Goal: Task Accomplishment & Management: Use online tool/utility

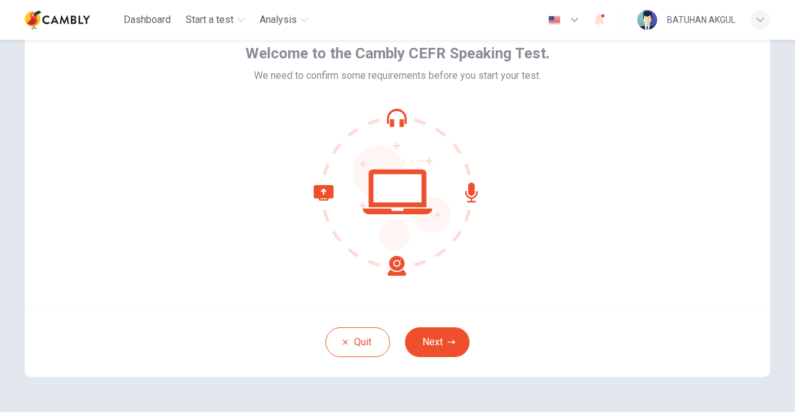
scroll to position [104, 0]
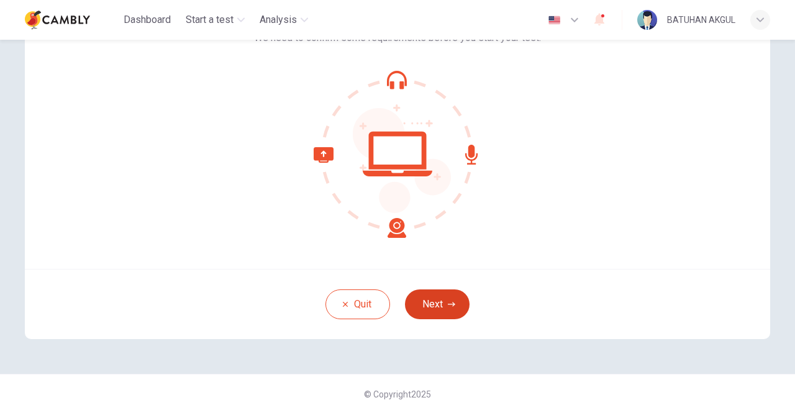
click at [431, 308] on button "Next" at bounding box center [437, 304] width 65 height 30
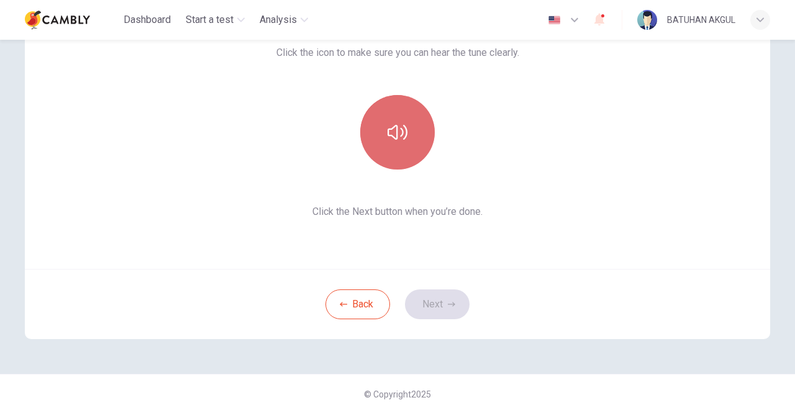
click at [399, 146] on button "button" at bounding box center [397, 132] width 74 height 74
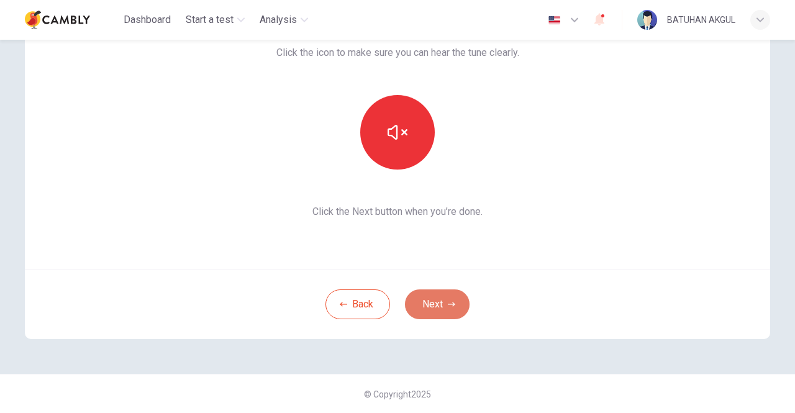
click at [436, 302] on button "Next" at bounding box center [437, 304] width 65 height 30
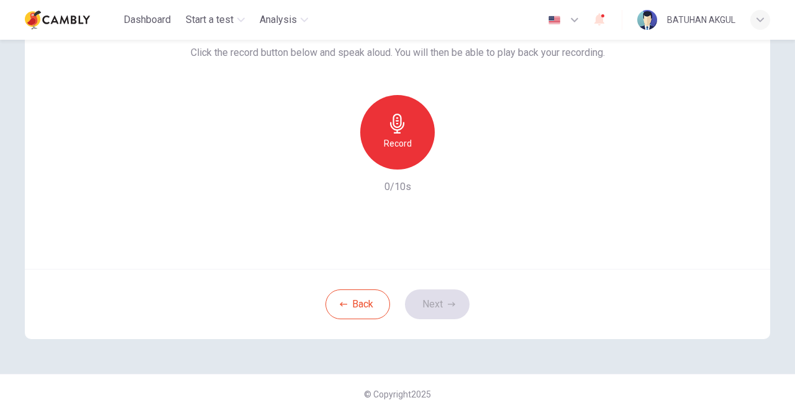
click at [385, 138] on h6 "Record" at bounding box center [398, 143] width 28 height 15
click at [449, 161] on icon "button" at bounding box center [454, 159] width 12 height 12
click at [432, 307] on button "Next" at bounding box center [437, 304] width 65 height 30
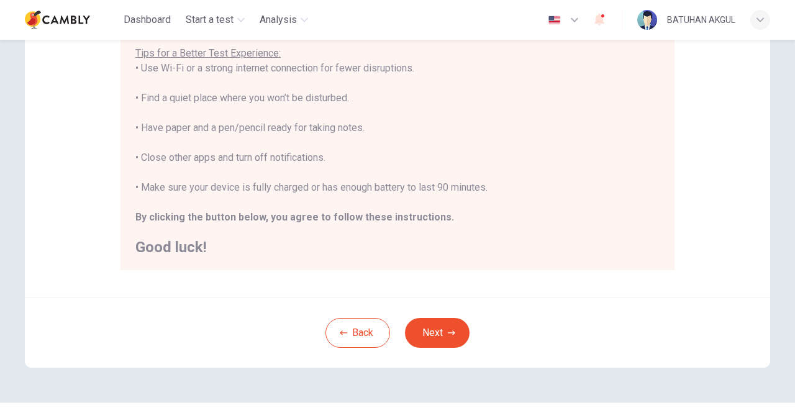
scroll to position [277, 0]
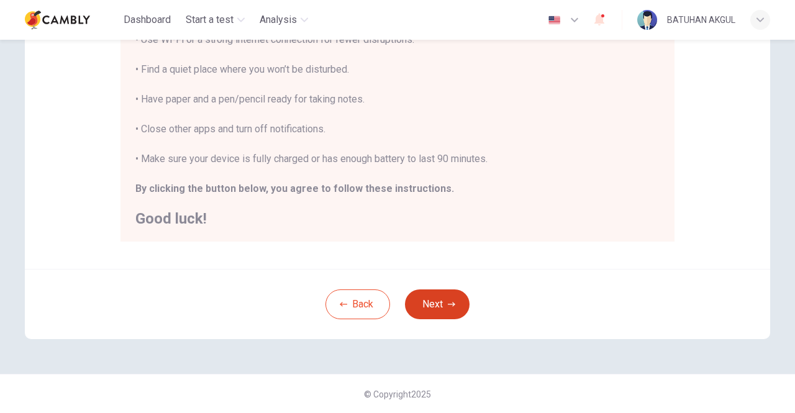
click at [438, 307] on button "Next" at bounding box center [437, 304] width 65 height 30
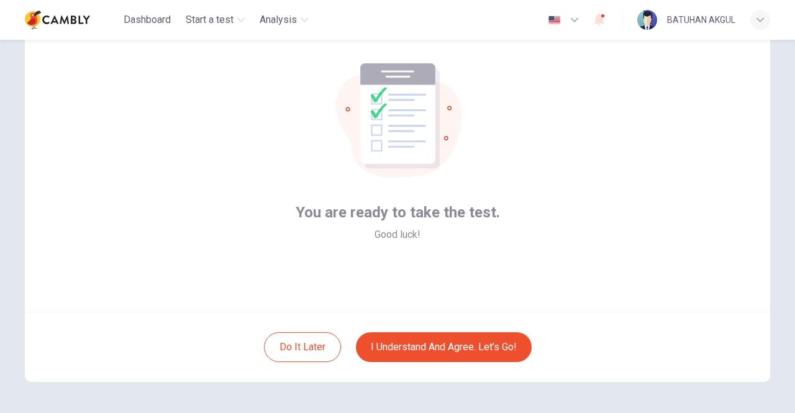
scroll to position [42, 0]
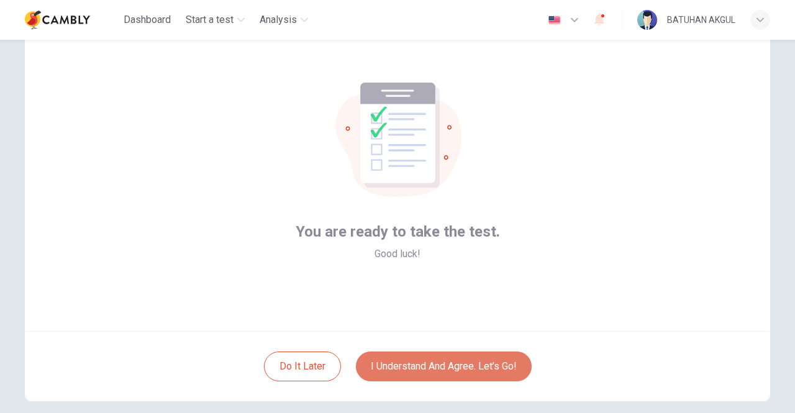
click at [469, 366] on button "I understand and agree. Let’s go!" at bounding box center [444, 366] width 176 height 30
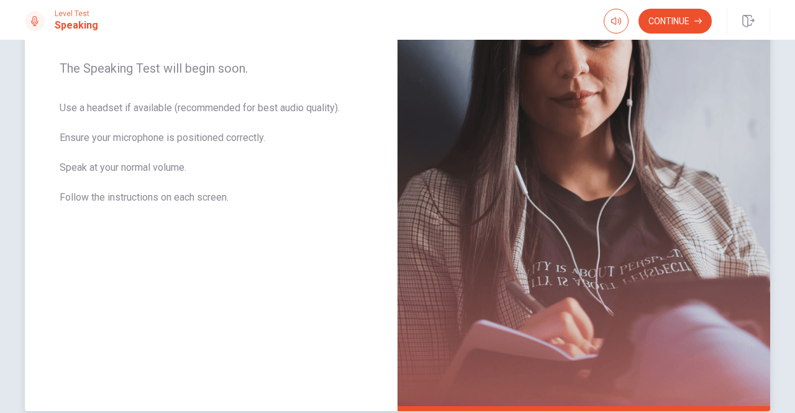
scroll to position [257, 0]
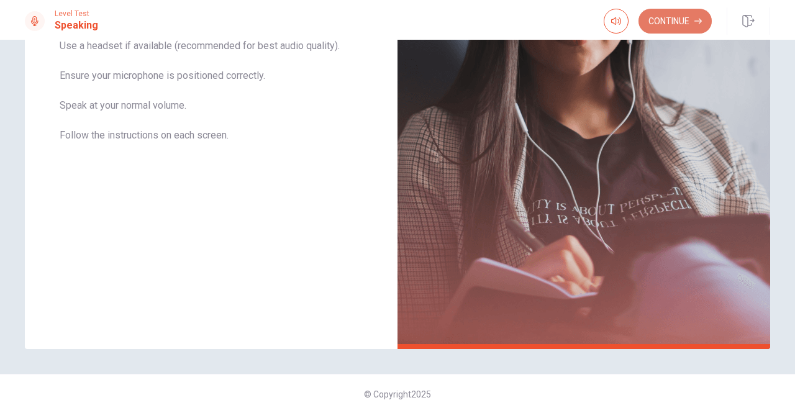
click at [685, 22] on button "Continue" at bounding box center [674, 21] width 73 height 25
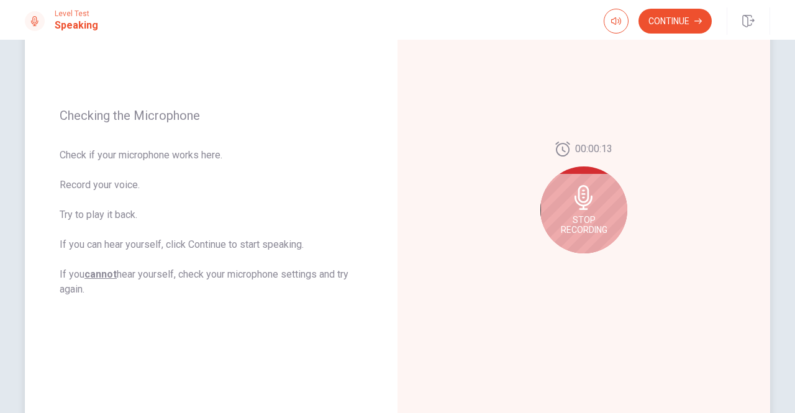
scroll to position [71, 0]
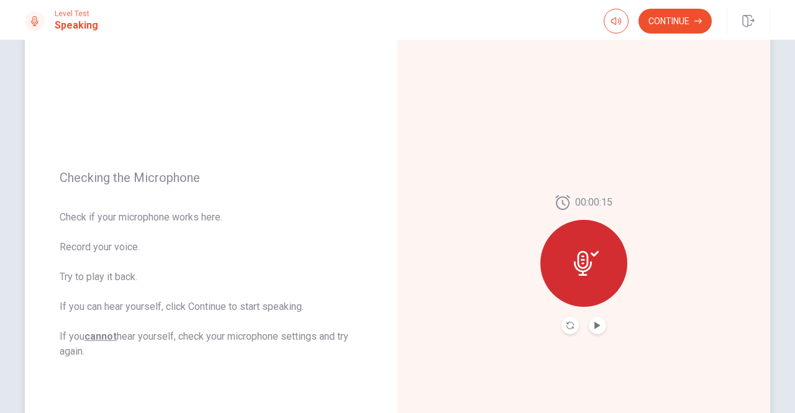
click at [602, 323] on button "Play Audio" at bounding box center [597, 325] width 17 height 17
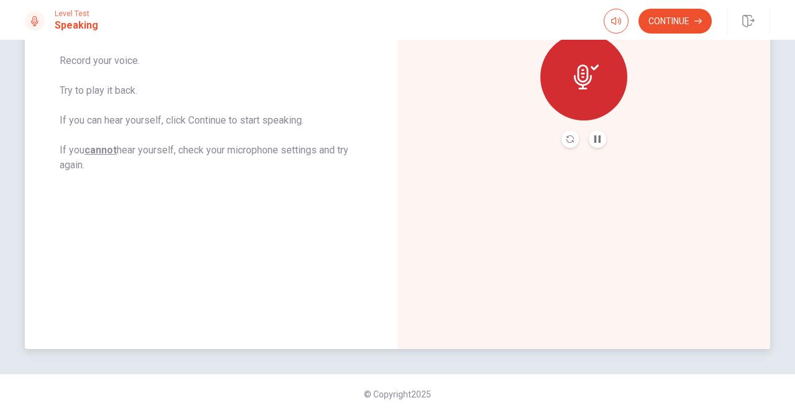
scroll to position [0, 0]
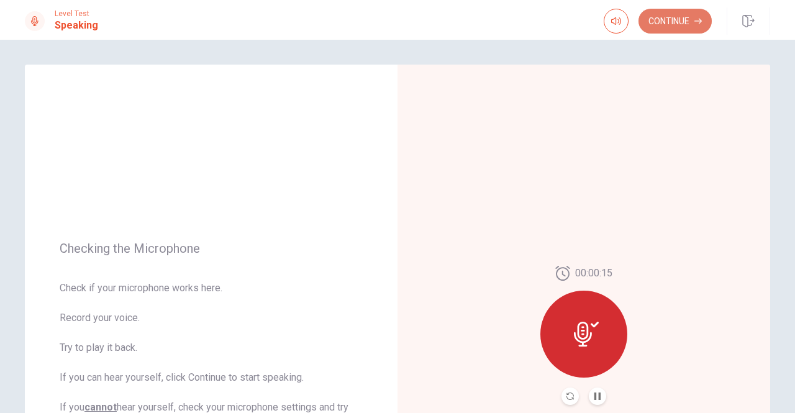
click at [668, 28] on button "Continue" at bounding box center [674, 21] width 73 height 25
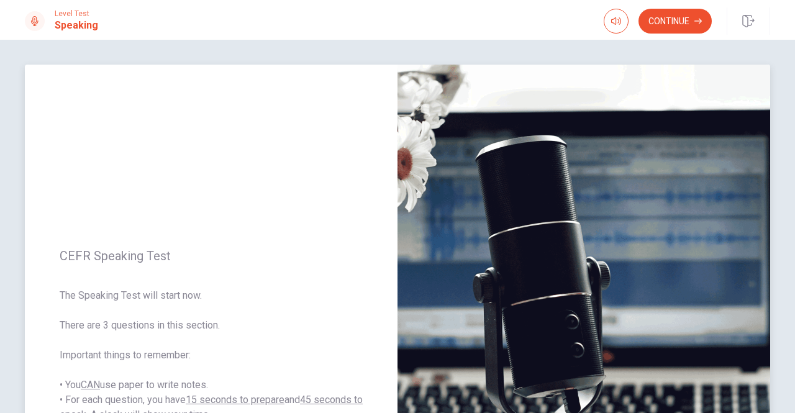
scroll to position [62, 0]
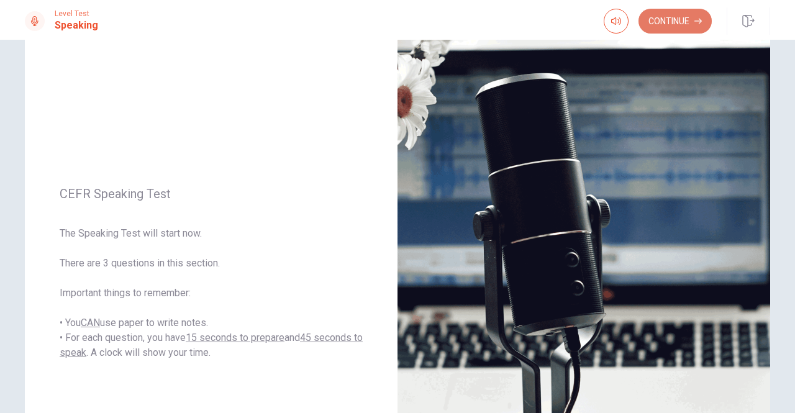
click at [667, 21] on button "Continue" at bounding box center [674, 21] width 73 height 25
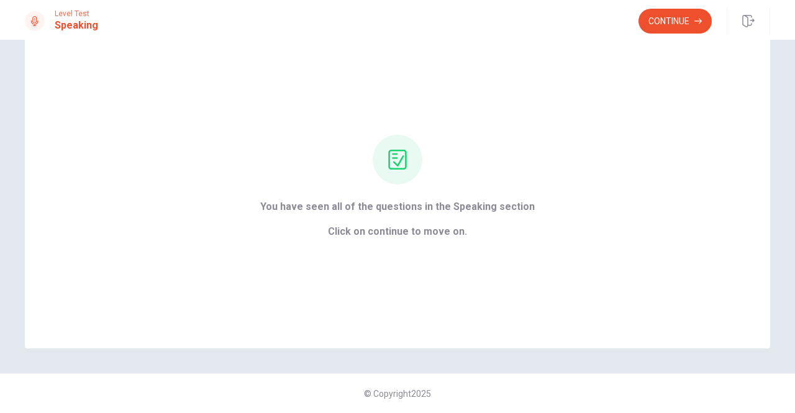
scroll to position [38, 0]
drag, startPoint x: 680, startPoint y: 24, endPoint x: 684, endPoint y: 16, distance: 9.2
click at [683, 19] on button "Continue" at bounding box center [674, 21] width 73 height 25
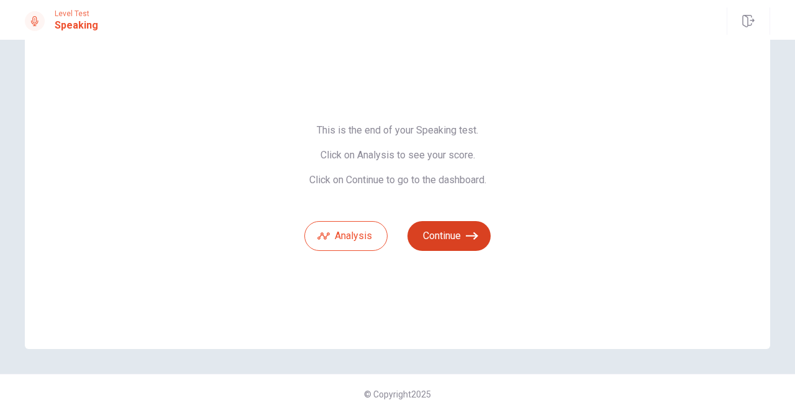
click at [447, 238] on button "Continue" at bounding box center [448, 236] width 83 height 30
